Goal: Information Seeking & Learning: Learn about a topic

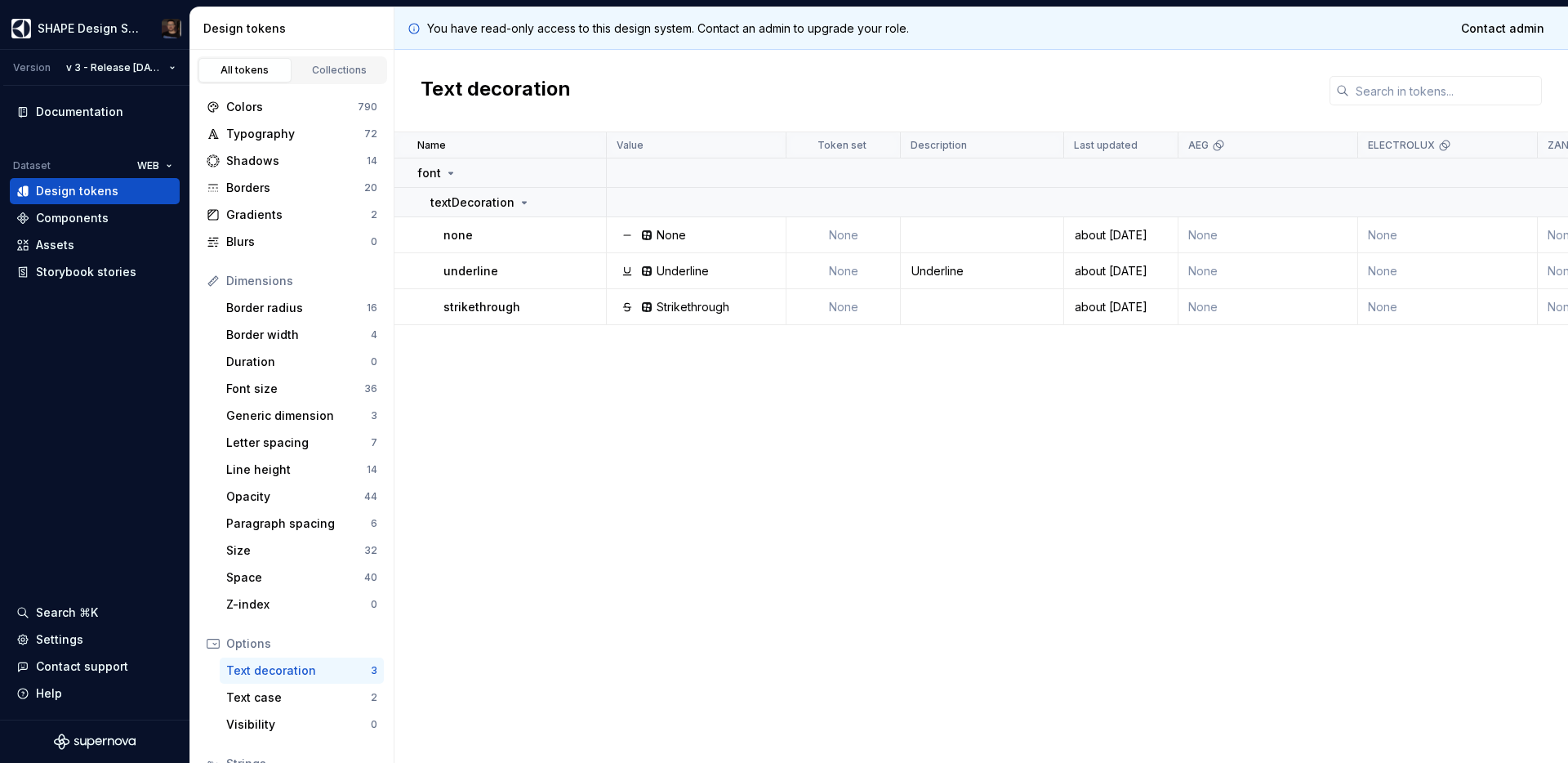
scroll to position [132, 0]
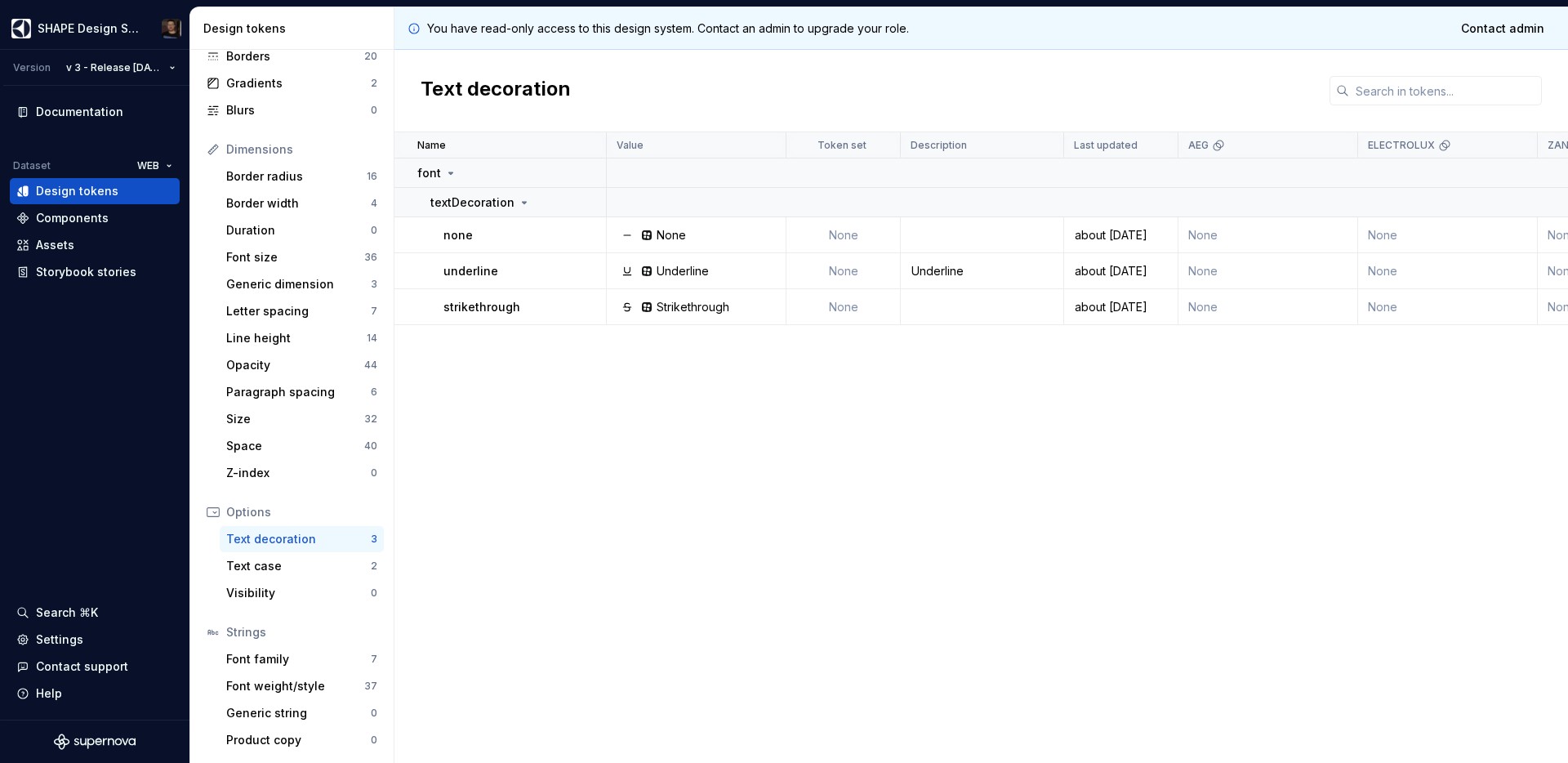
click at [634, 392] on div "Name Value Token set Description Last updated AEG ELECTROLUX ZANUSSI AEG LIGHT …" at bounding box center [981, 447] width 1173 height 630
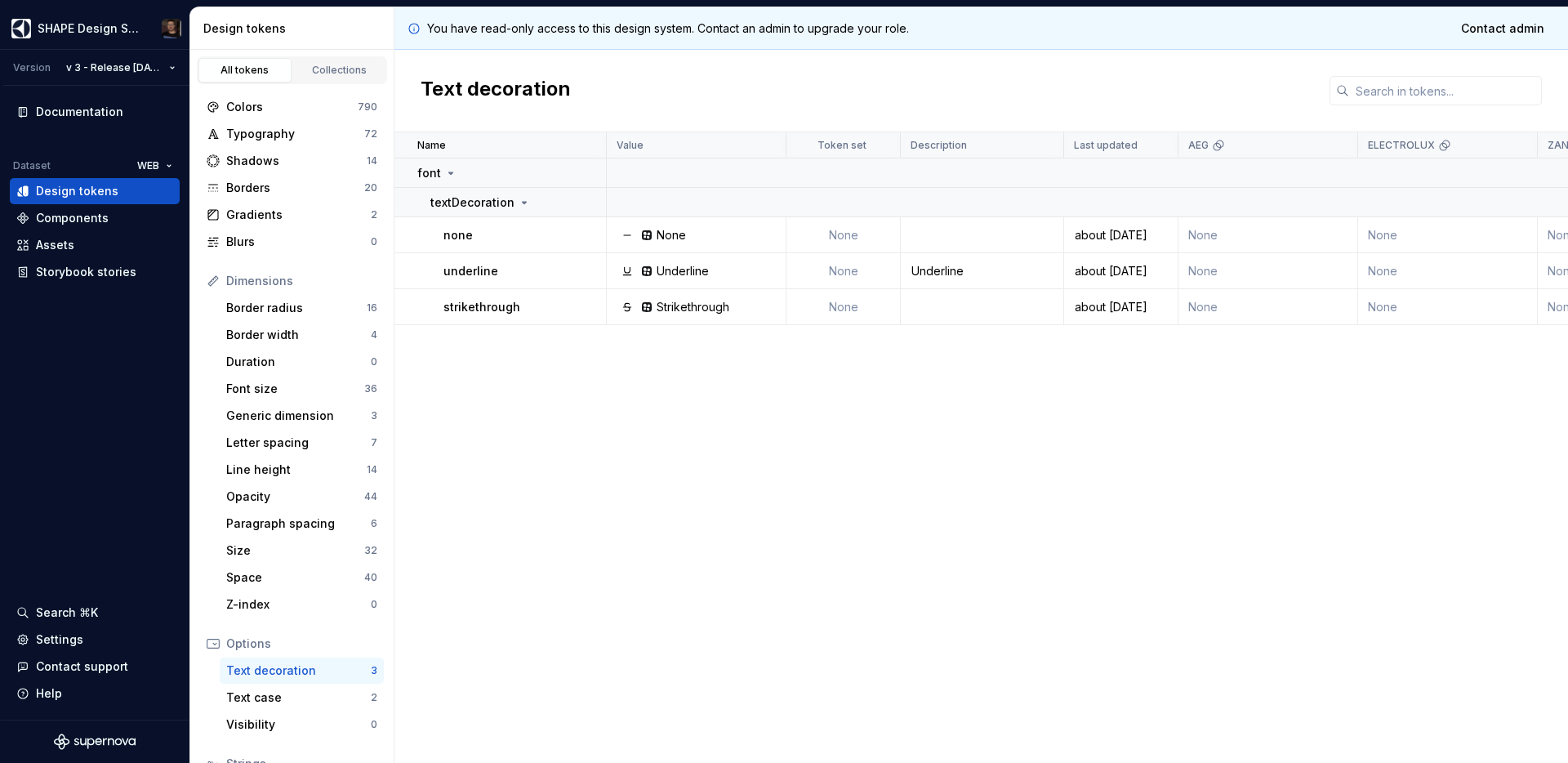
click at [748, 602] on div "Name Value Token set Description Last updated AEG ELECTROLUX ZANUSSI AEG LIGHT …" at bounding box center [981, 447] width 1173 height 630
click at [484, 304] on p "strikethrough" at bounding box center [481, 307] width 77 height 16
copy p "strikethrough"
click at [788, 513] on div "Name Value Token set Description Last updated AEG ELECTROLUX ZANUSSI AEG LIGHT …" at bounding box center [981, 447] width 1173 height 630
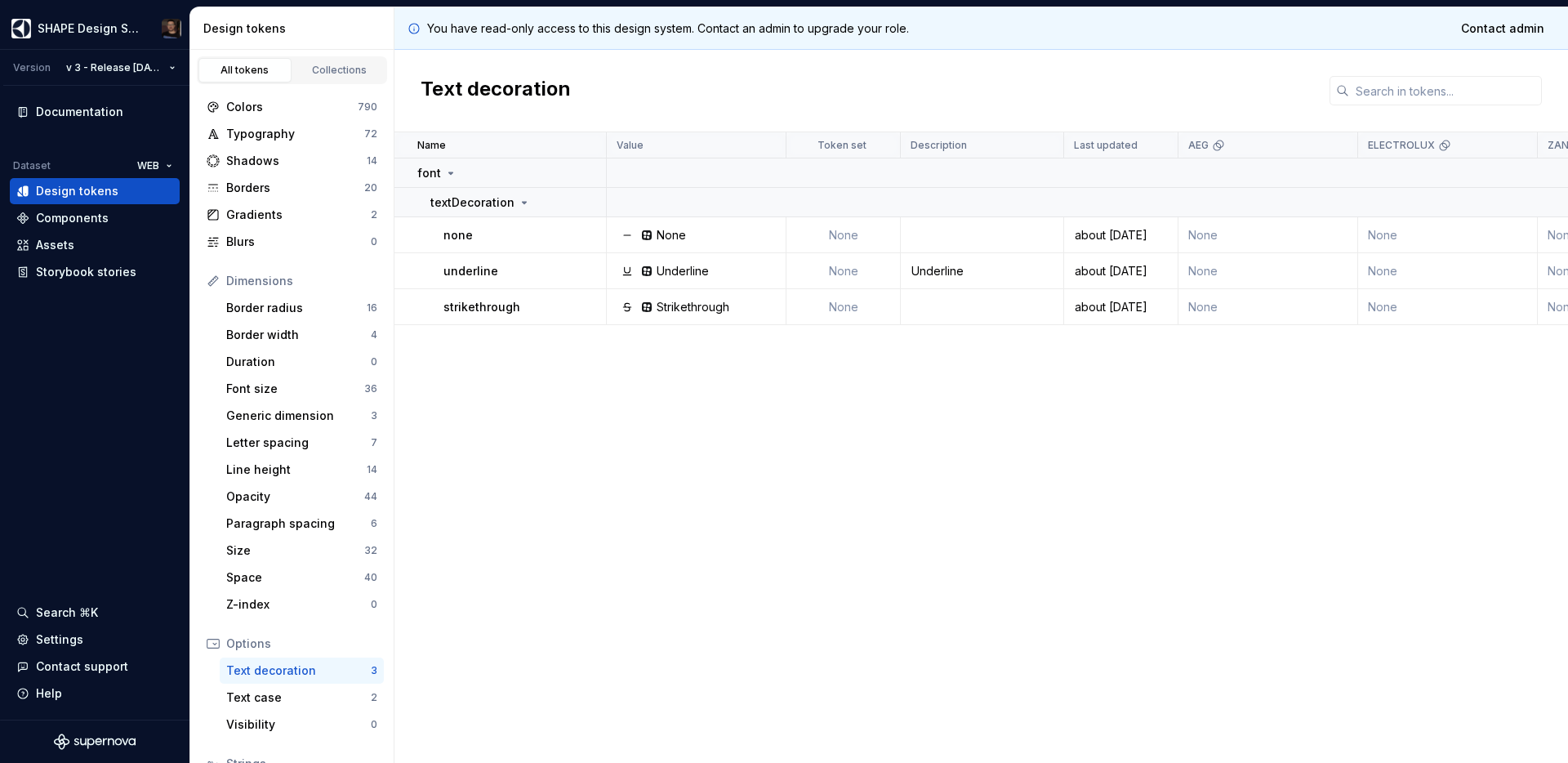
click at [788, 513] on div "Name Value Token set Description Last updated AEG ELECTROLUX ZANUSSI AEG LIGHT …" at bounding box center [981, 447] width 1173 height 630
click at [789, 513] on div "Name Value Token set Description Last updated AEG ELECTROLUX ZANUSSI AEG LIGHT …" at bounding box center [981, 447] width 1173 height 630
click at [798, 513] on div "Name Value Token set Description Last updated AEG ELECTROLUX ZANUSSI AEG LIGHT …" at bounding box center [981, 447] width 1173 height 630
click at [804, 512] on div "Name Value Token set Description Last updated AEG ELECTROLUX ZANUSSI AEG LIGHT …" at bounding box center [981, 447] width 1173 height 630
click at [789, 490] on div "Name Value Token set Description Last updated AEG ELECTROLUX ZANUSSI AEG LIGHT …" at bounding box center [981, 447] width 1173 height 630
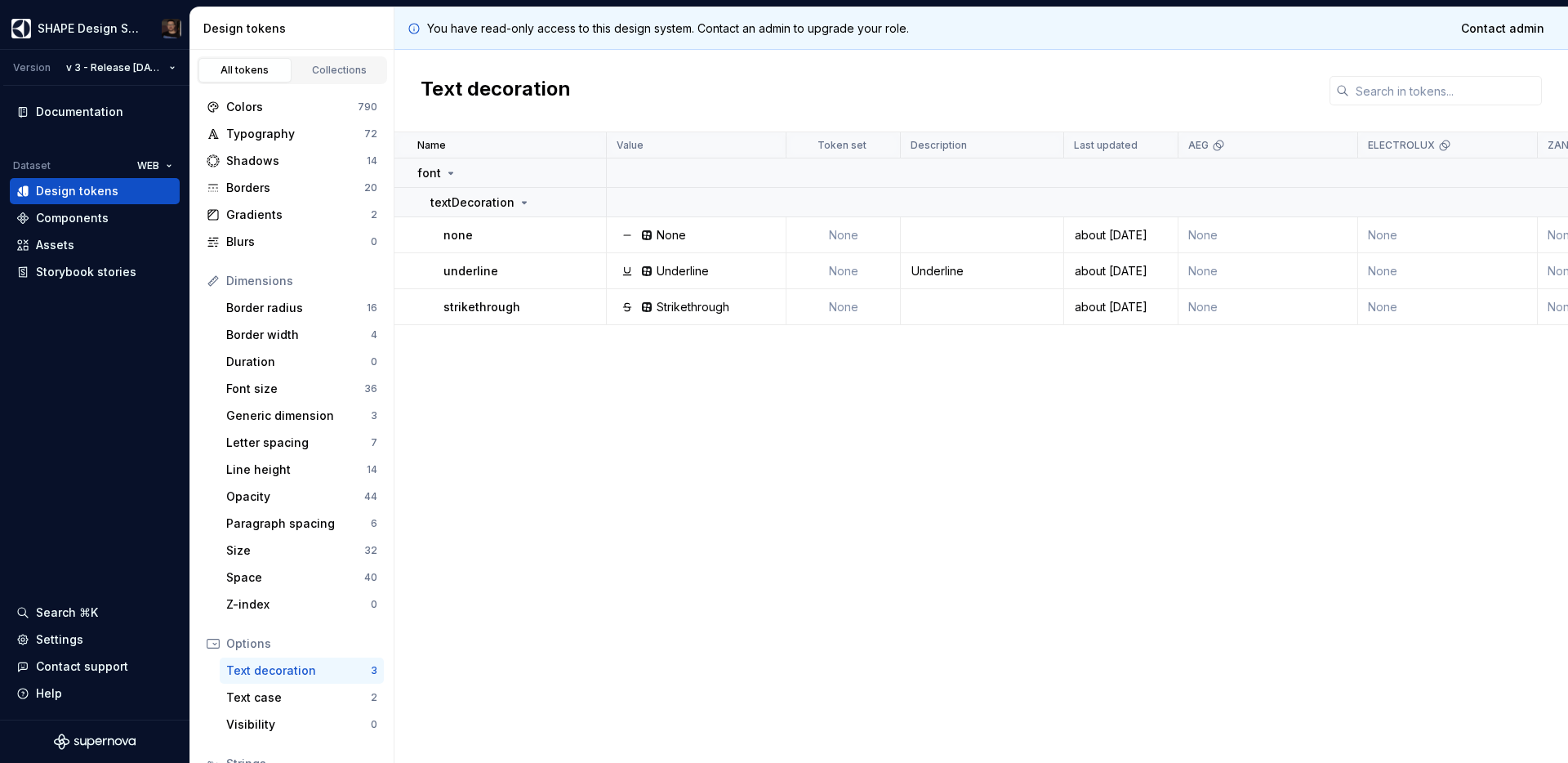
click at [662, 441] on div "Name Value Token set Description Last updated AEG ELECTROLUX ZANUSSI AEG LIGHT …" at bounding box center [981, 447] width 1173 height 630
click at [672, 429] on div "Name Value Token set Description Last updated AEG ELECTROLUX ZANUSSI AEG LIGHT …" at bounding box center [981, 447] width 1173 height 630
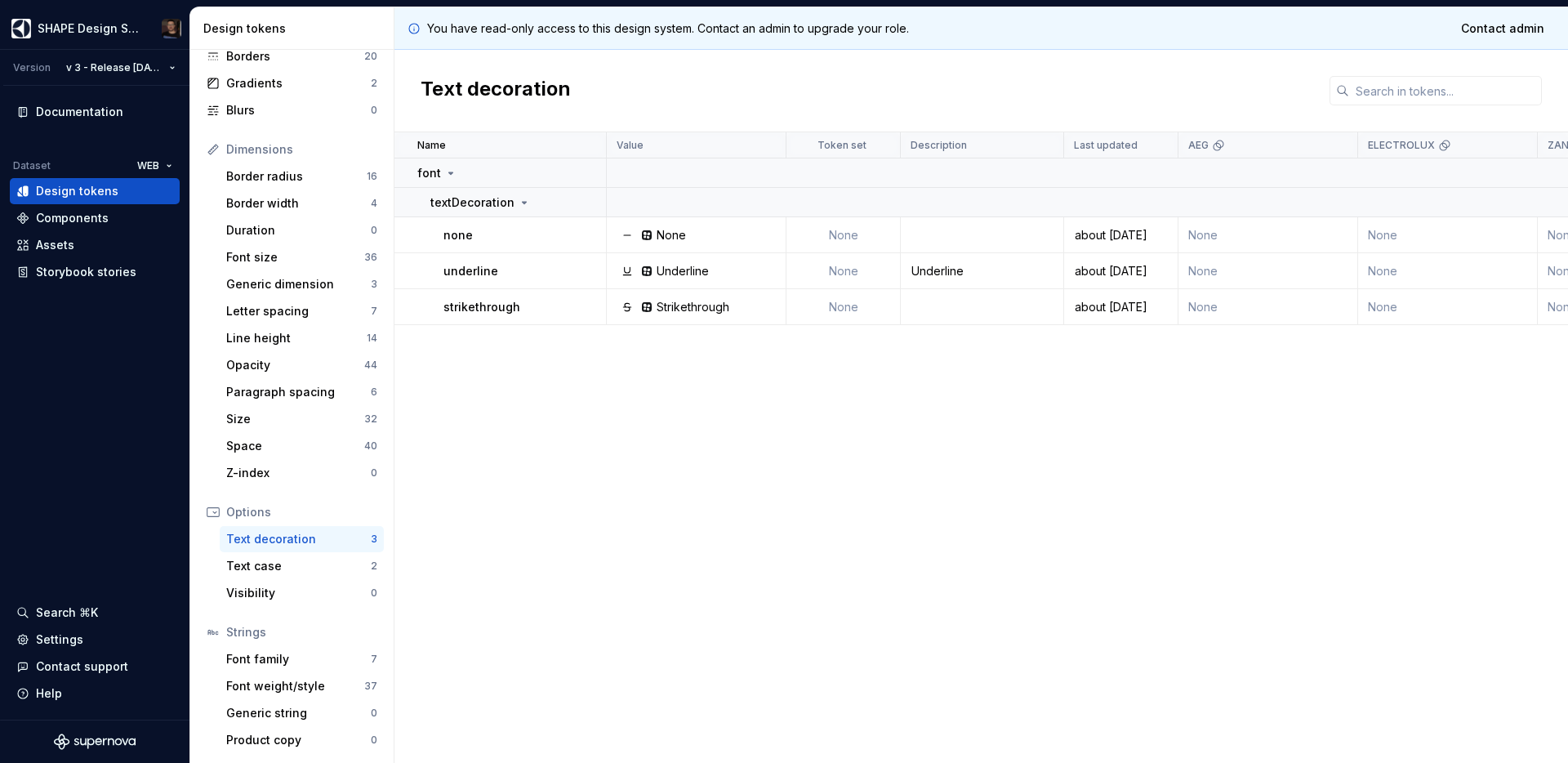
click at [682, 484] on div "Name Value Token set Description Last updated AEG ELECTROLUX ZANUSSI AEG LIGHT …" at bounding box center [981, 447] width 1173 height 630
click at [271, 736] on div "Product copy" at bounding box center [298, 740] width 144 height 16
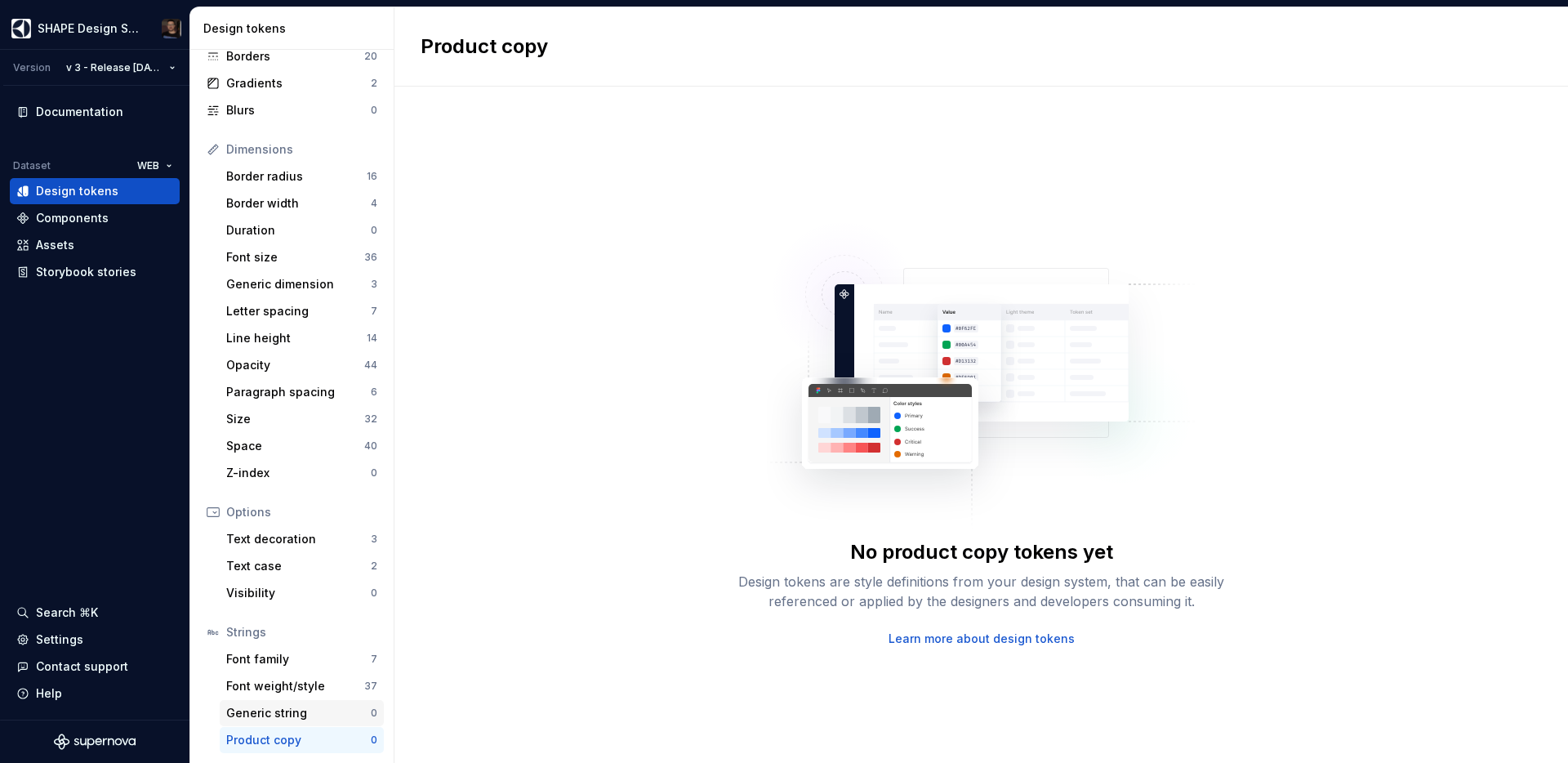
click at [279, 713] on div "Generic string" at bounding box center [298, 713] width 144 height 16
click at [274, 667] on div "Font family 7" at bounding box center [301, 659] width 164 height 27
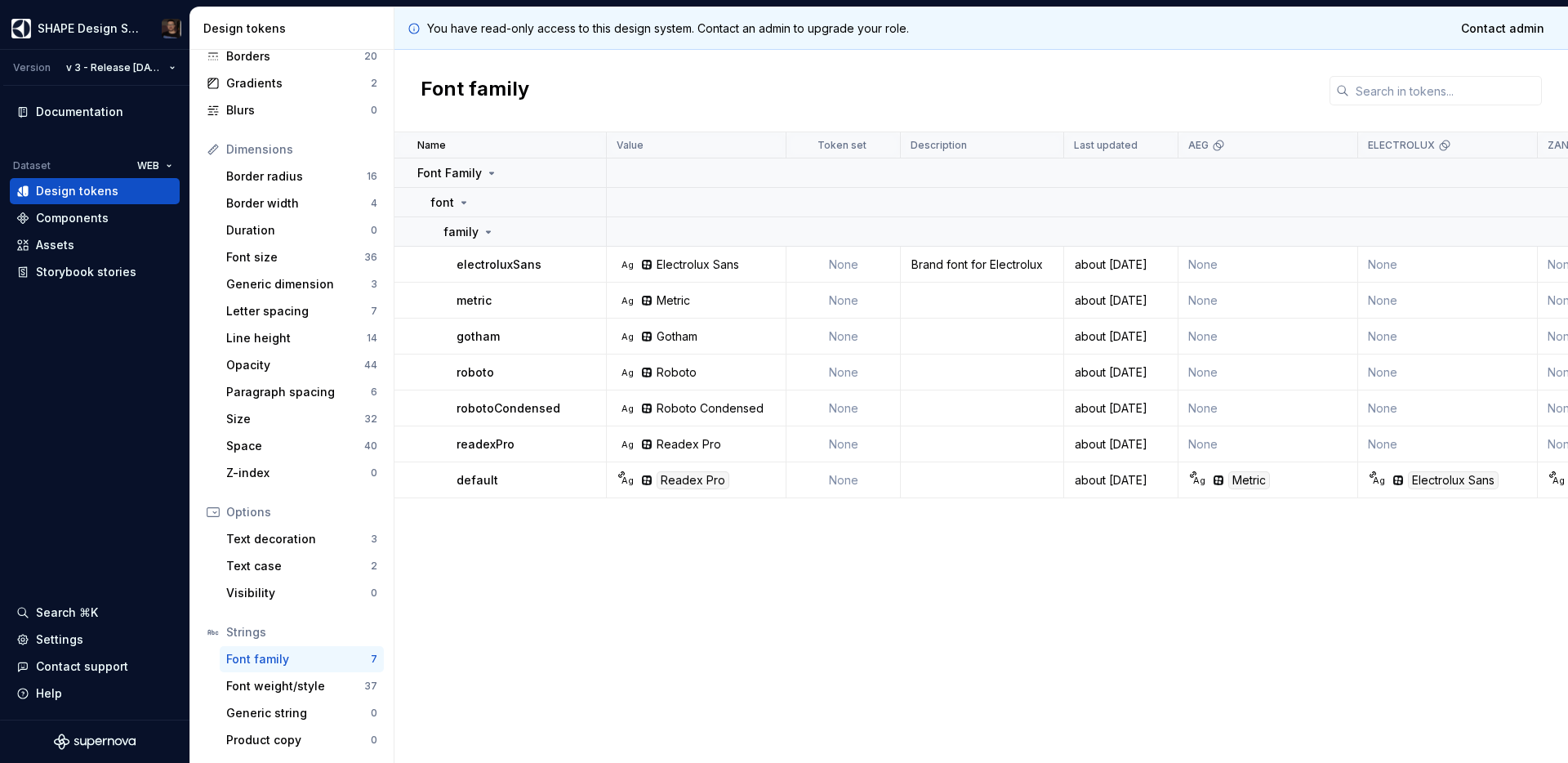
click at [641, 597] on div "Name Value Token set Description Last updated AEG ELECTROLUX ZANUSSI AEG LIGHT …" at bounding box center [981, 447] width 1173 height 630
click at [274, 662] on div "Font family" at bounding box center [298, 659] width 144 height 16
click at [827, 676] on div "Name Value Token set Description Last updated AEG ELECTROLUX ZANUSSI AEG LIGHT …" at bounding box center [981, 447] width 1173 height 630
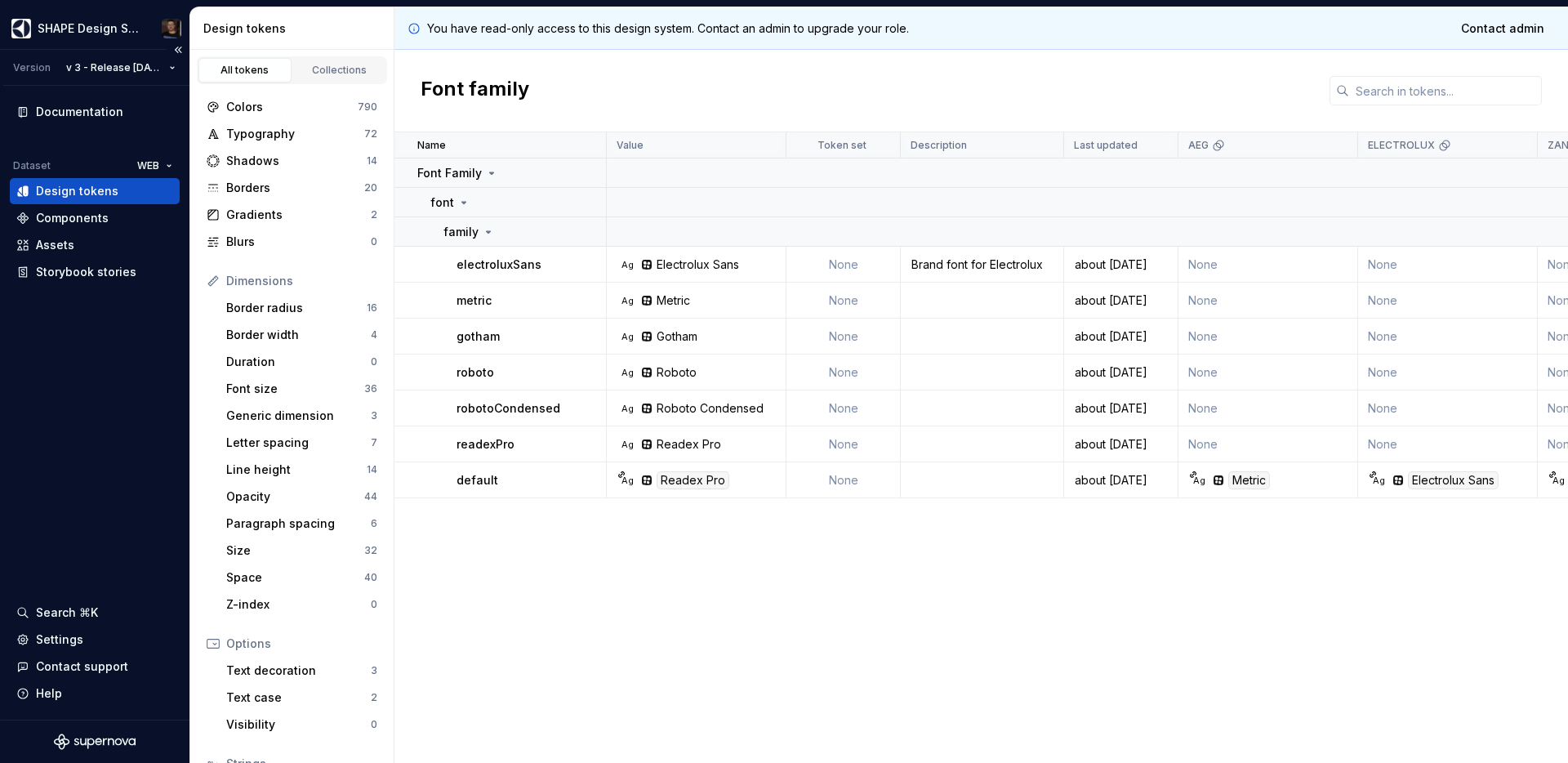
click at [101, 197] on div "Design tokens" at bounding box center [77, 191] width 82 height 16
click at [274, 185] on div "Borders" at bounding box center [296, 188] width 138 height 16
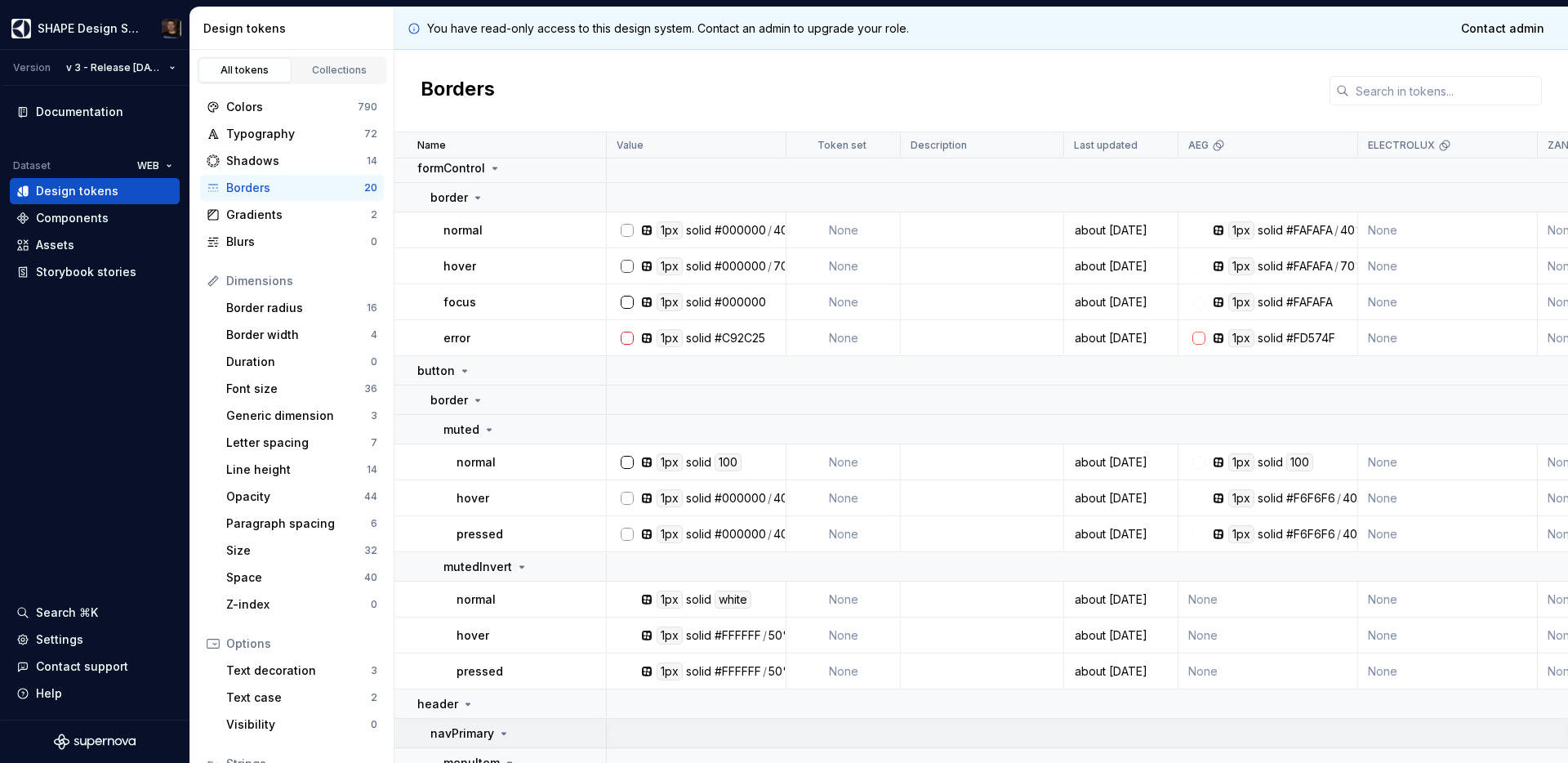
scroll to position [400, 0]
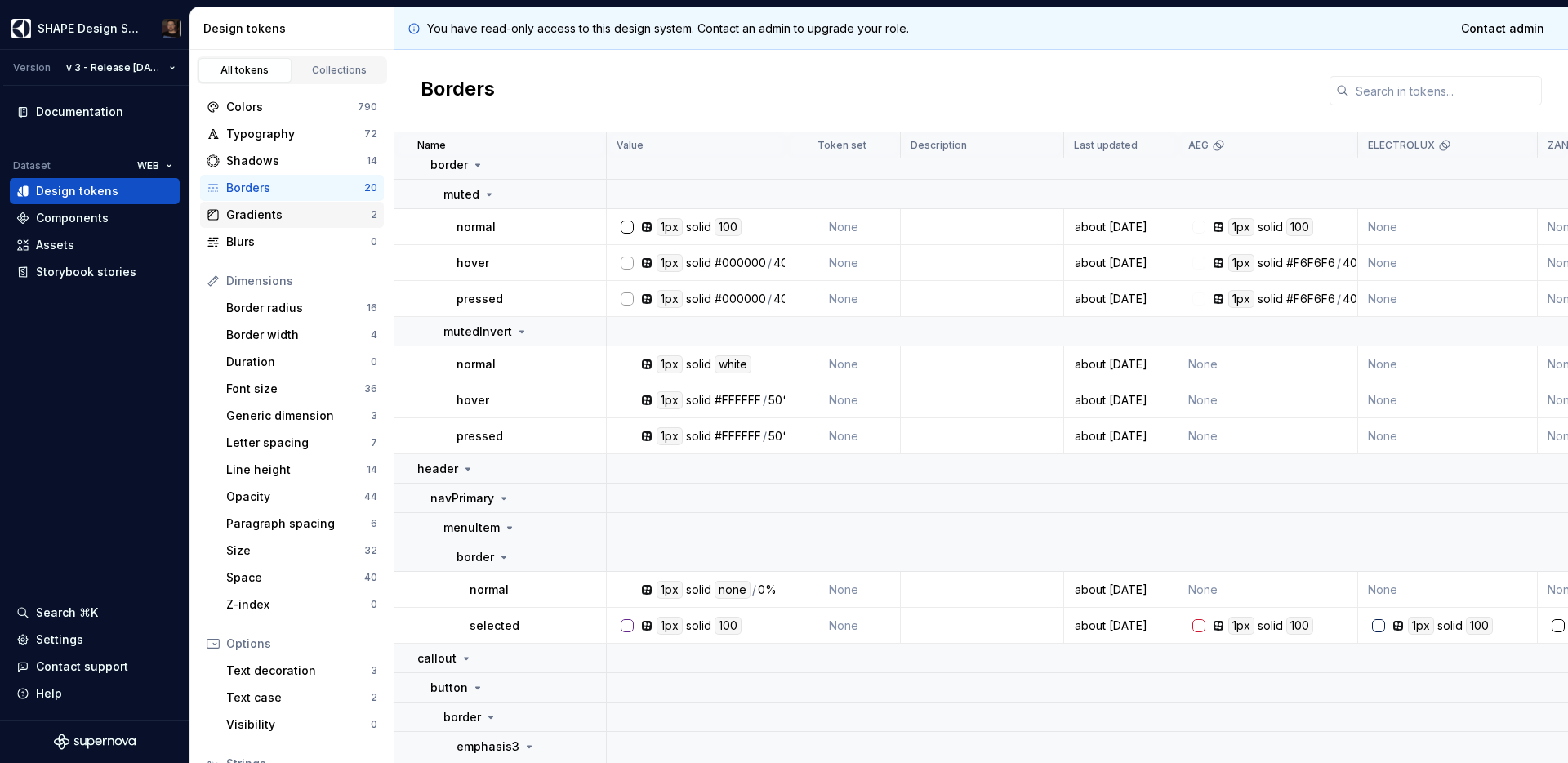
click at [250, 211] on div "Gradients" at bounding box center [298, 214] width 144 height 16
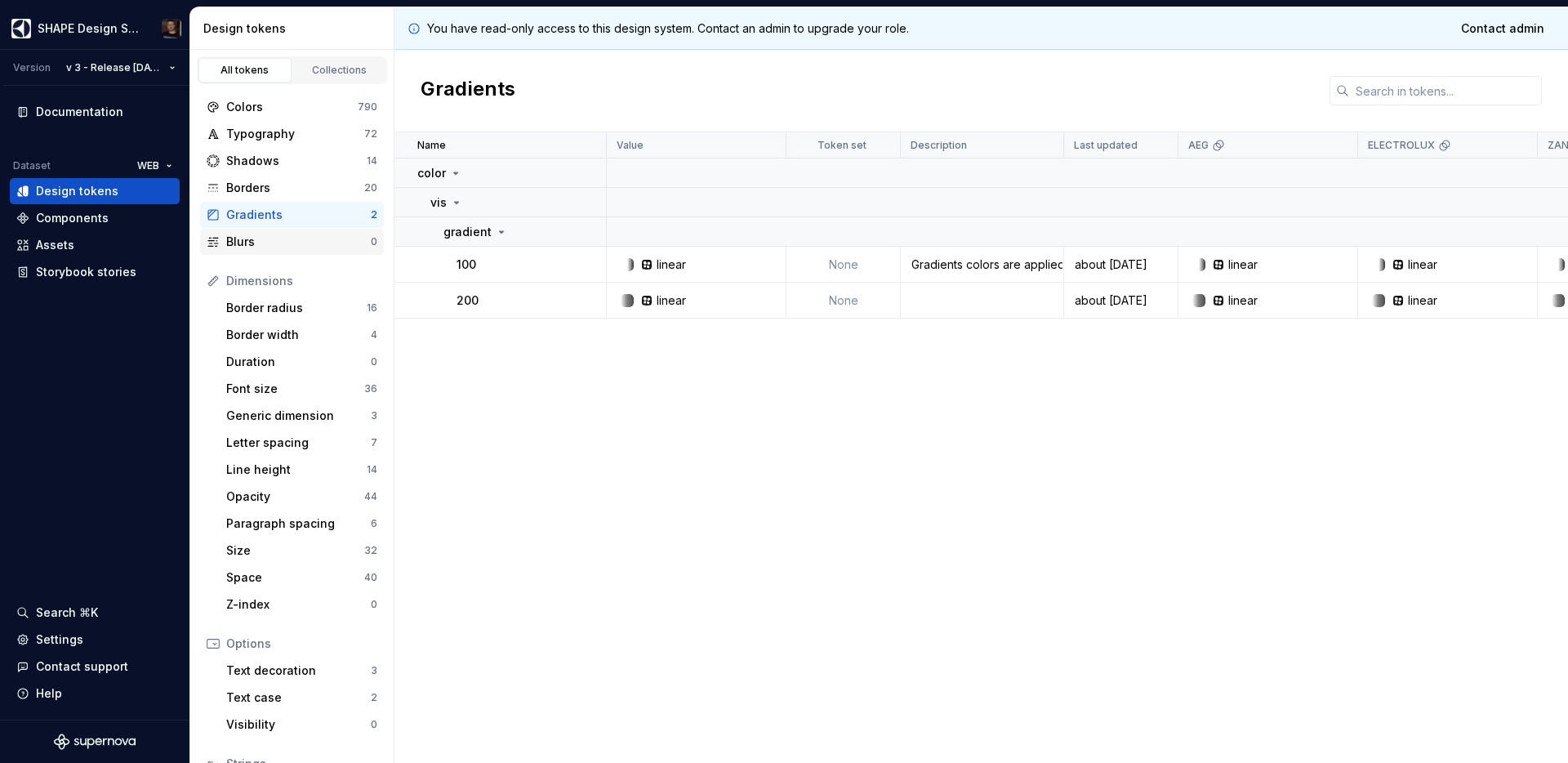
click at [255, 242] on div "Blurs" at bounding box center [298, 242] width 144 height 16
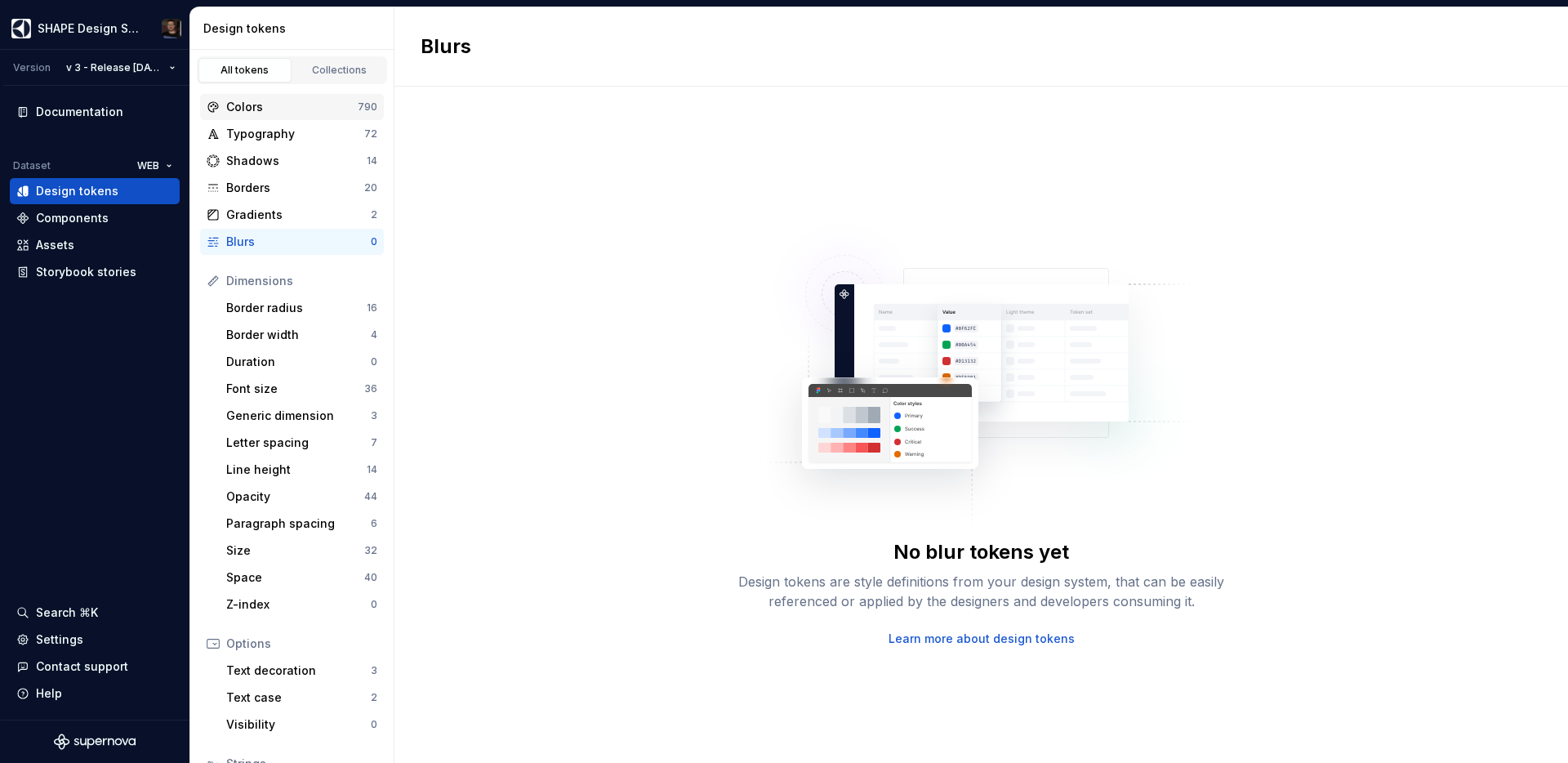
click at [272, 108] on div "Colors" at bounding box center [292, 107] width 132 height 16
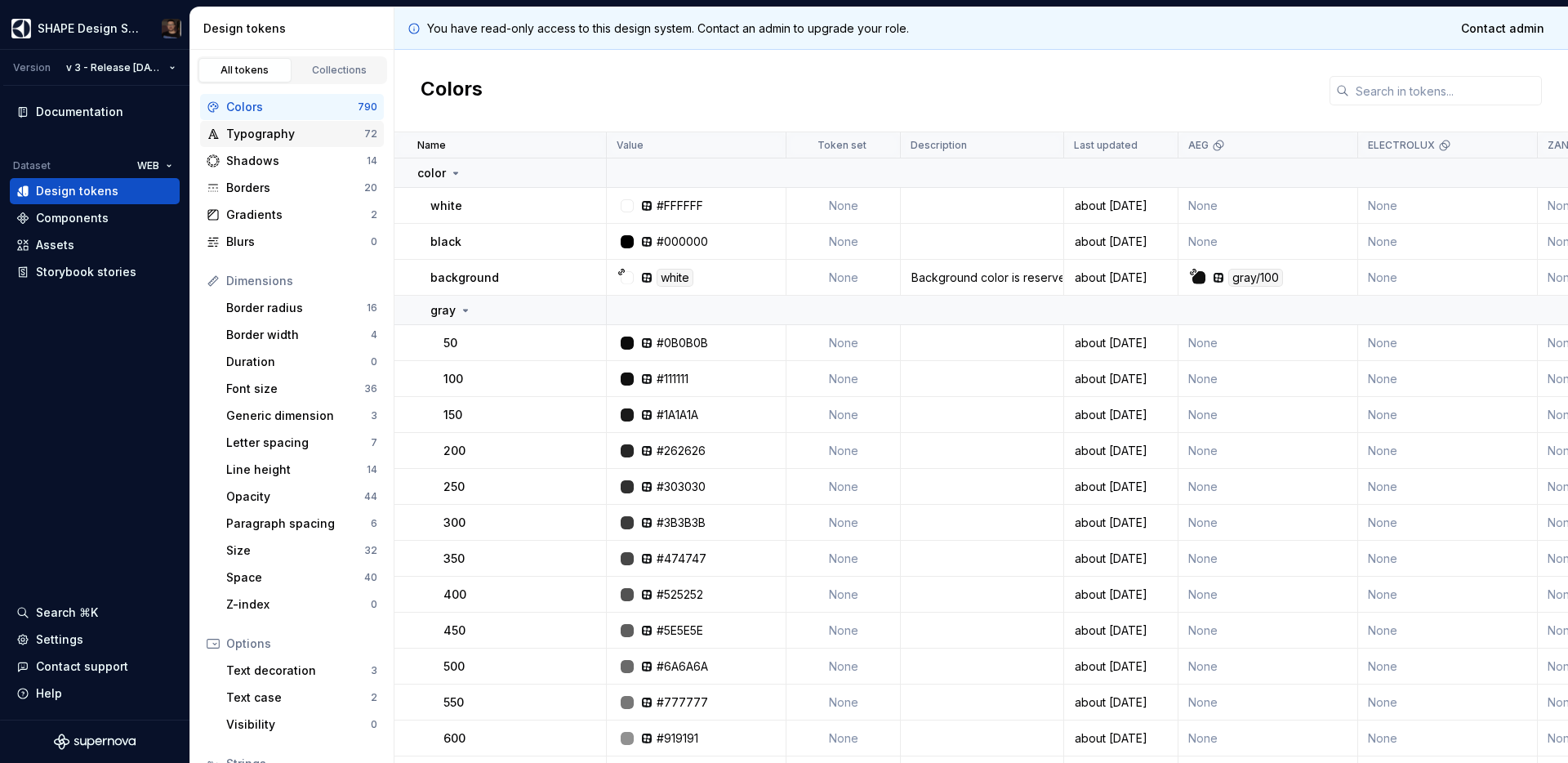
click at [273, 136] on div "Typography" at bounding box center [296, 134] width 138 height 16
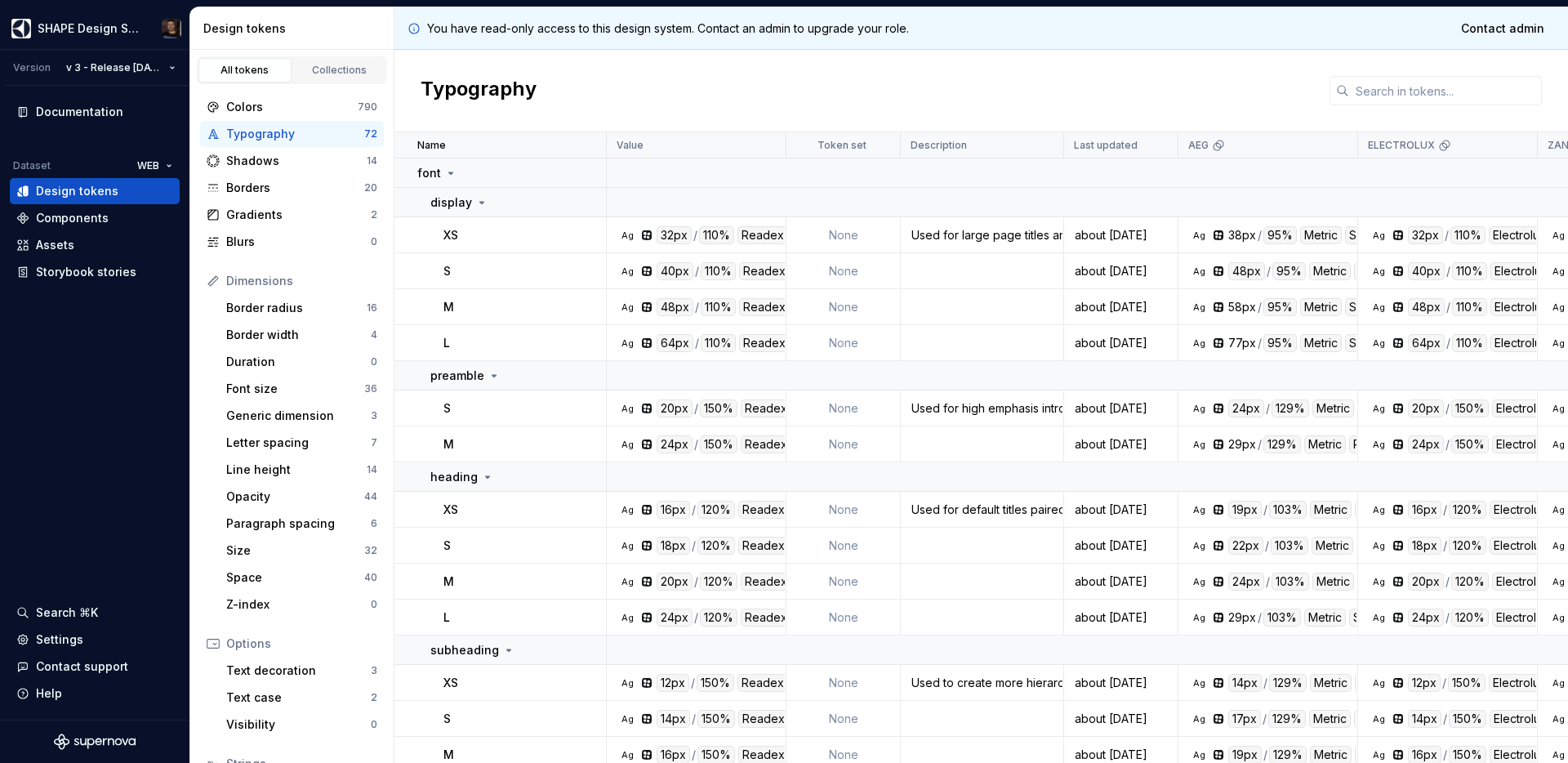
click at [1013, 99] on div "Typography" at bounding box center [981, 90] width 1173 height 82
click at [314, 69] on div "Collections" at bounding box center [340, 70] width 81 height 13
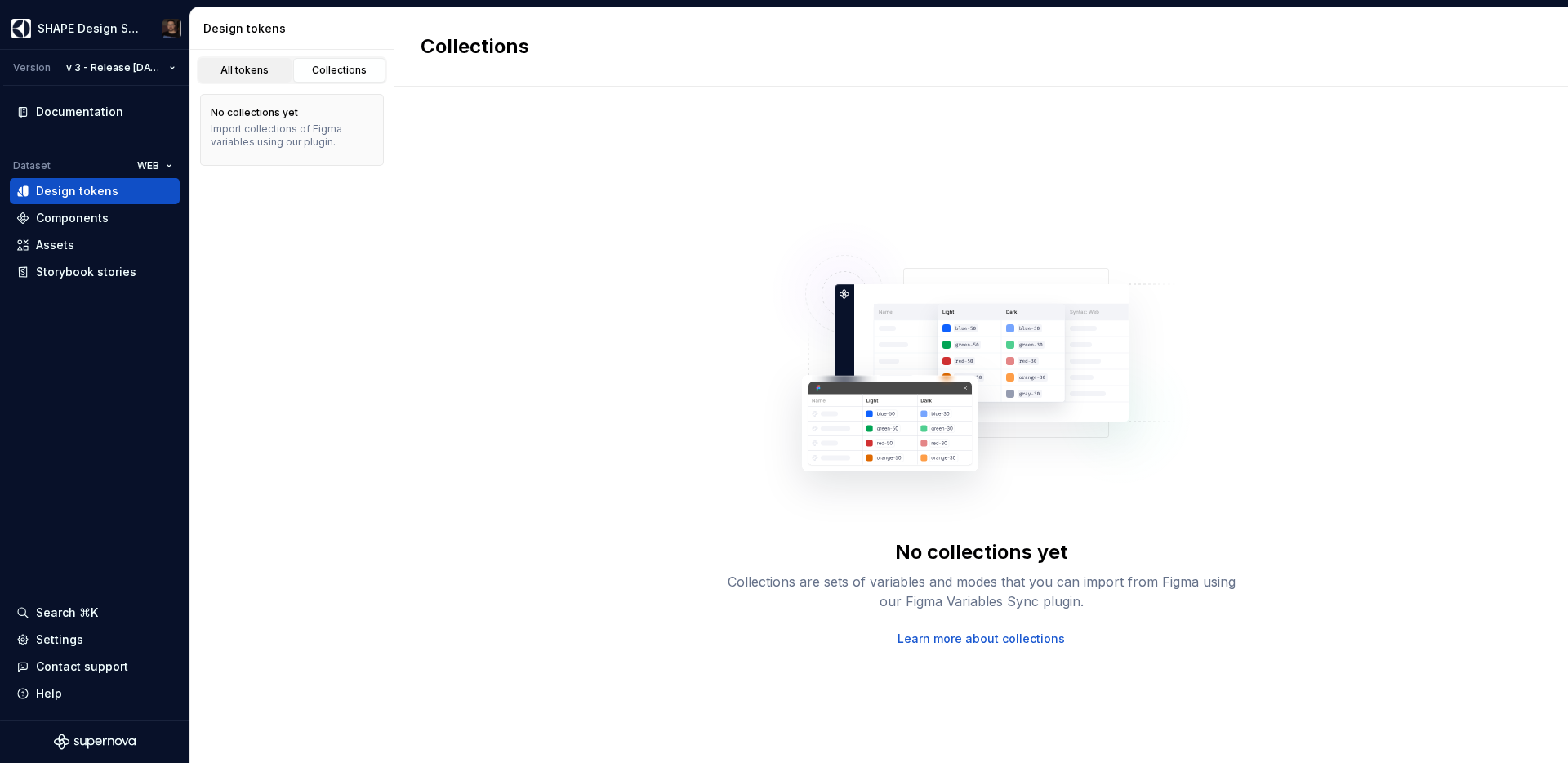
click at [250, 77] on link "All tokens" at bounding box center [244, 71] width 93 height 25
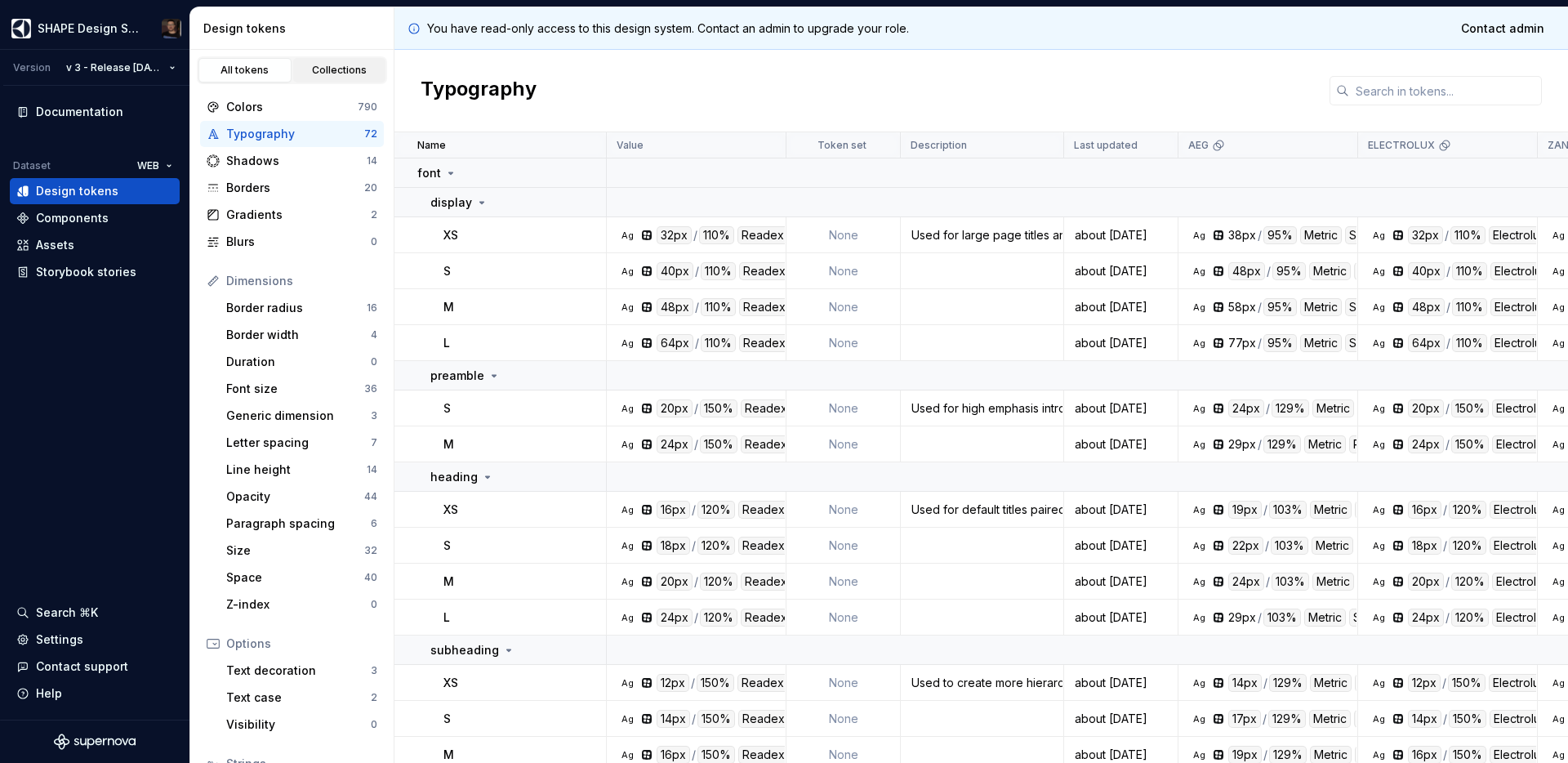
click at [339, 71] on div "Collections" at bounding box center [340, 70] width 81 height 13
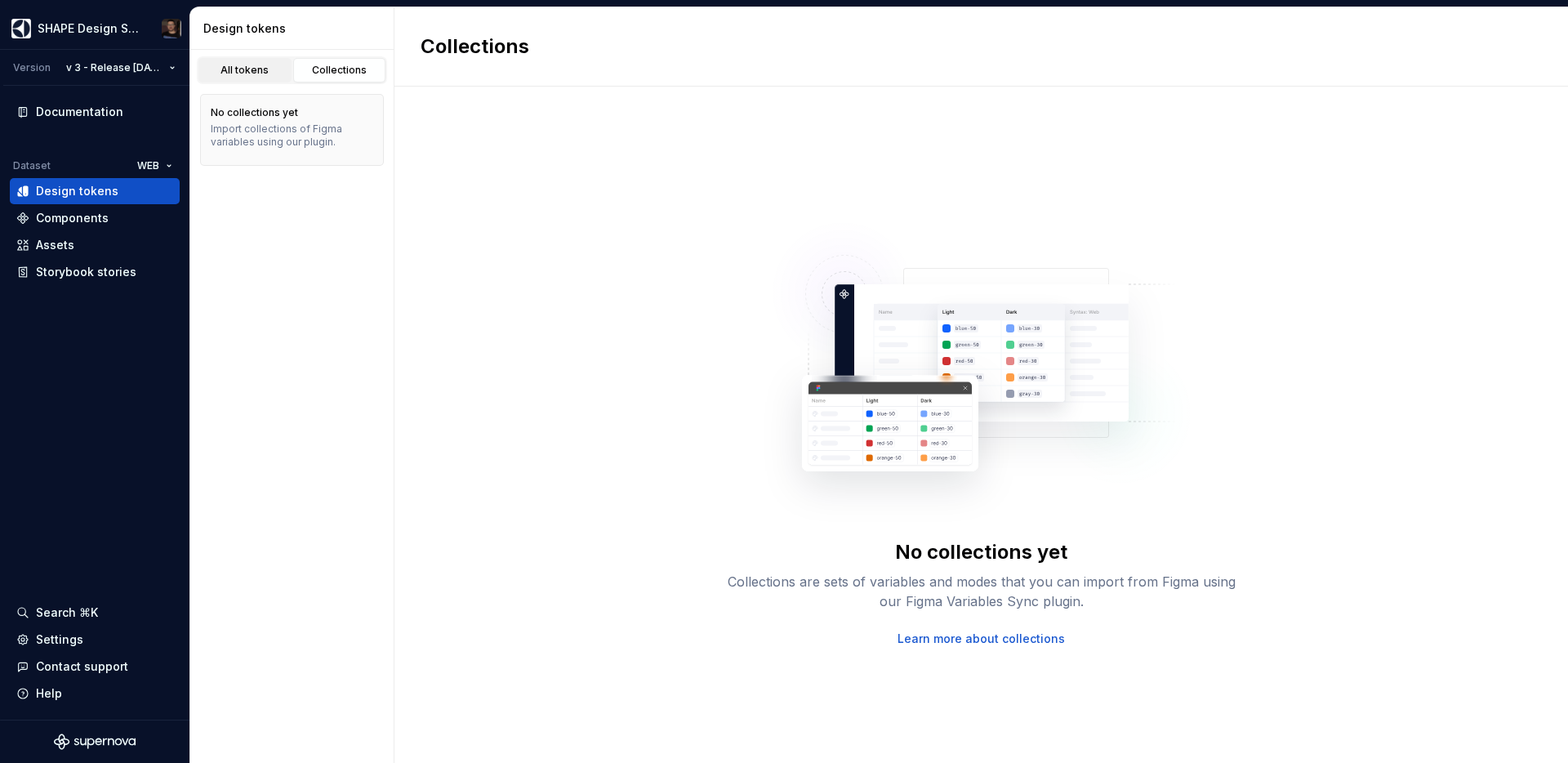
click at [238, 70] on div "All tokens" at bounding box center [245, 70] width 81 height 13
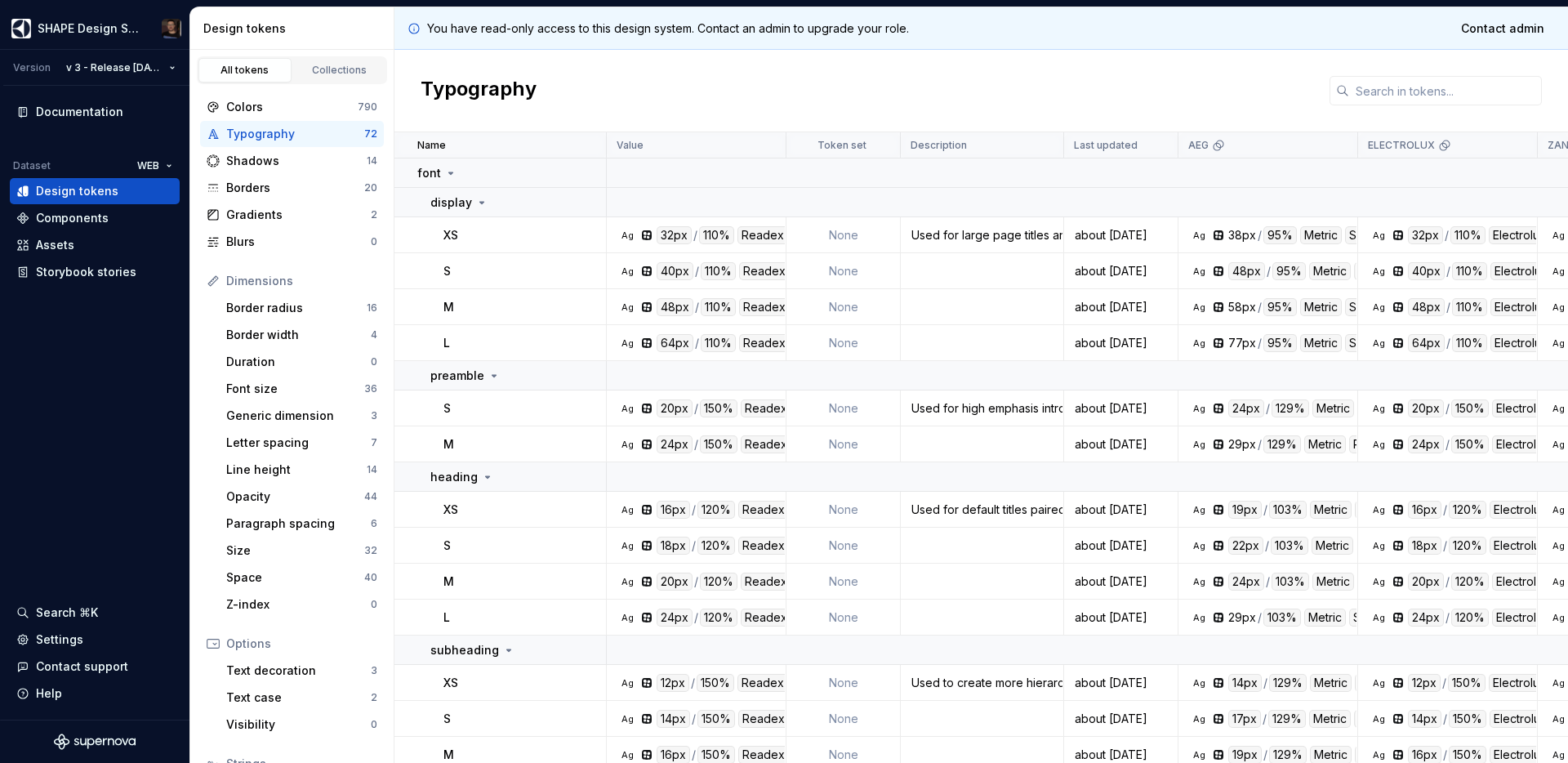
click at [660, 79] on div "Typography" at bounding box center [981, 90] width 1173 height 82
